Goal: Information Seeking & Learning: Check status

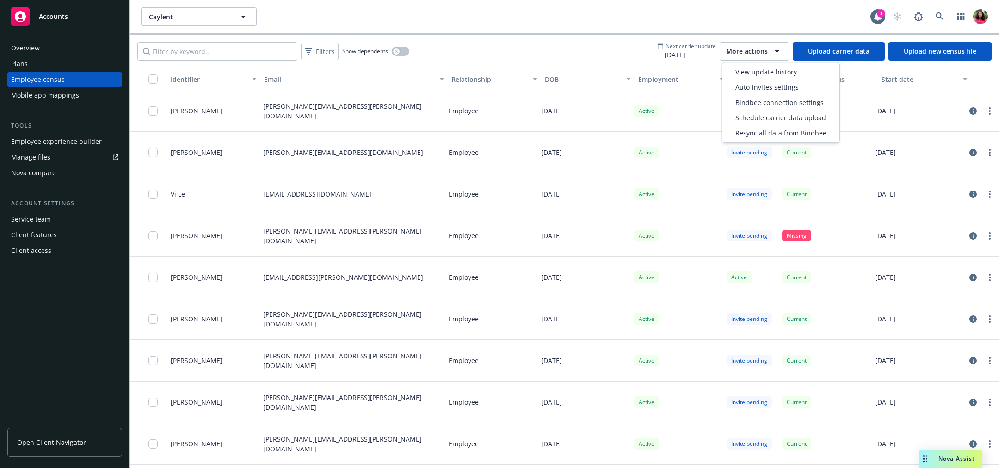
click at [773, 52] on icon "button" at bounding box center [776, 51] width 11 height 11
click at [674, 22] on div "Caylent Caylent" at bounding box center [505, 16] width 729 height 18
click at [758, 50] on span "More actions" at bounding box center [747, 51] width 42 height 9
click at [775, 74] on span "View update history" at bounding box center [766, 72] width 62 height 10
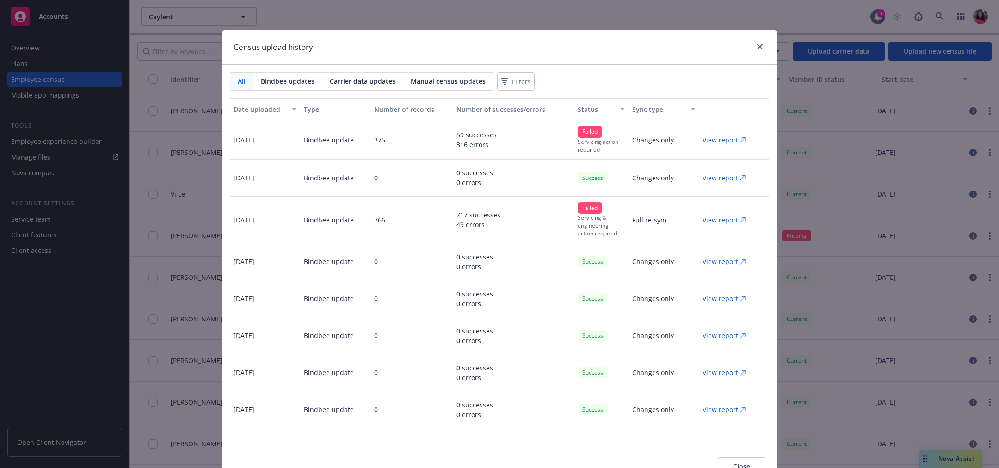
click at [719, 137] on p "View report" at bounding box center [720, 140] width 36 height 10
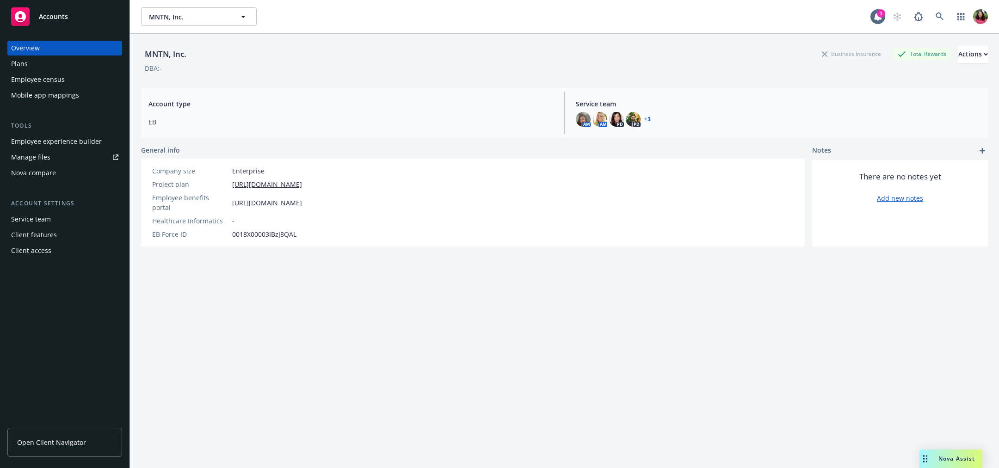
click at [43, 80] on div "Employee census" at bounding box center [38, 79] width 54 height 15
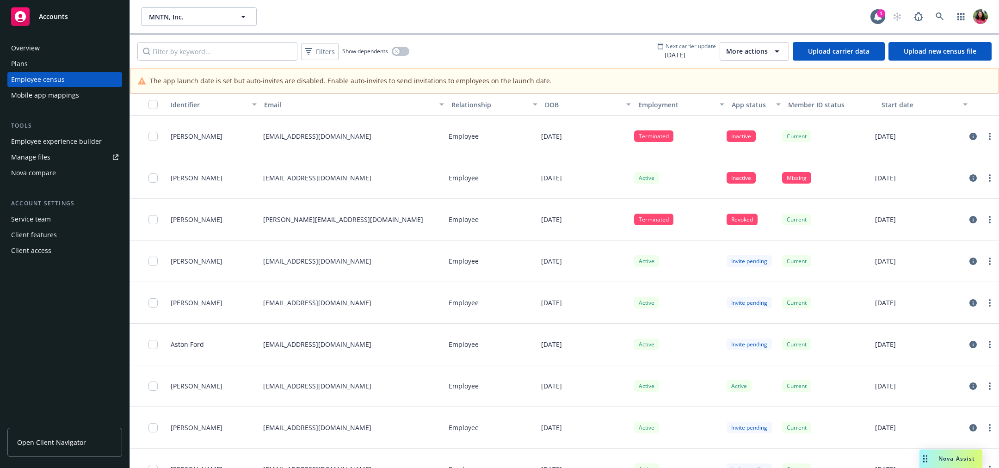
click at [769, 49] on div "More actions" at bounding box center [754, 51] width 56 height 11
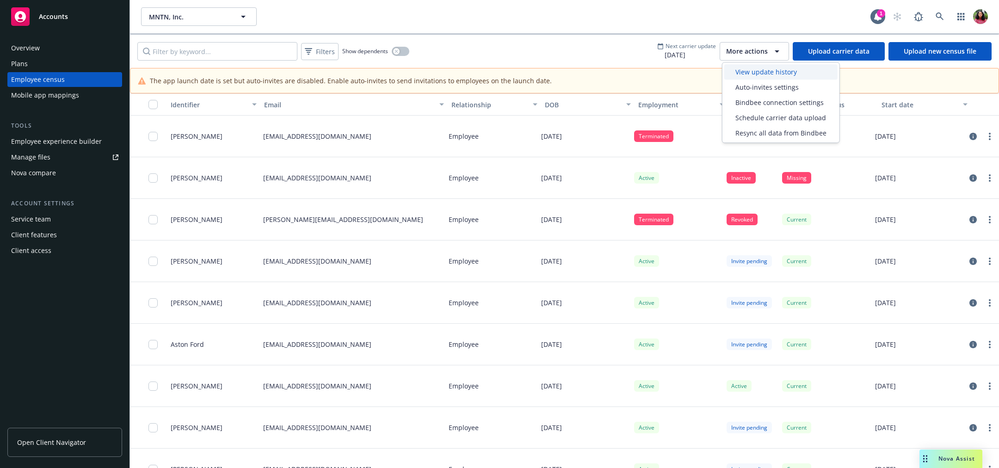
click at [752, 71] on span "View update history" at bounding box center [766, 72] width 62 height 10
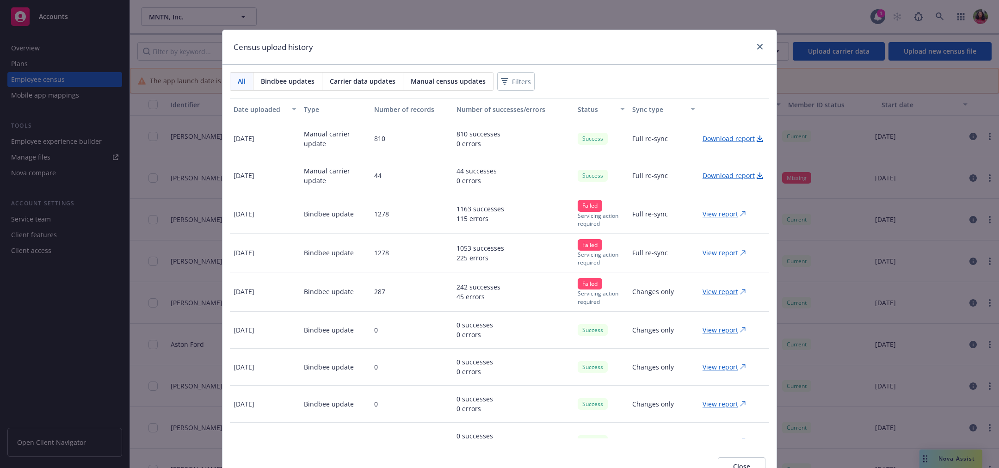
click at [371, 79] on span "Carrier data updates" at bounding box center [363, 81] width 66 height 10
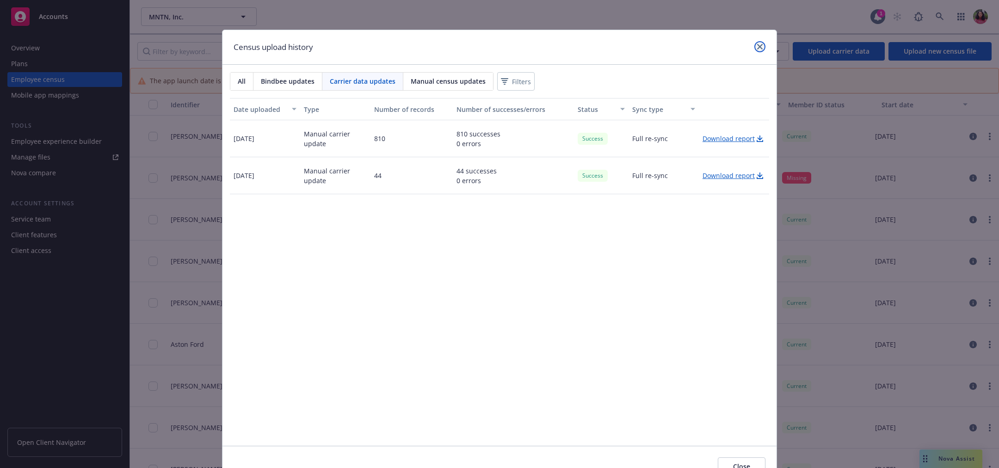
click at [760, 48] on icon "close" at bounding box center [760, 47] width 6 height 6
